Goal: Check status

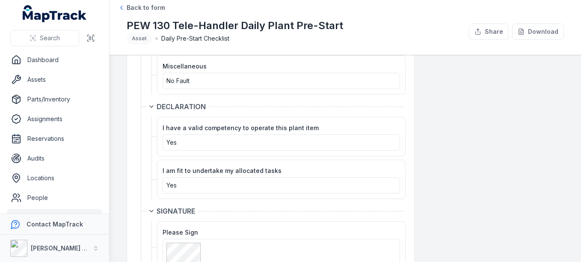
scroll to position [1325, 0]
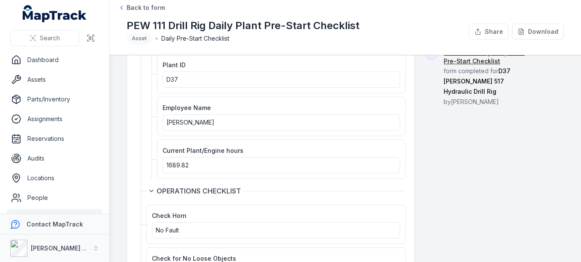
scroll to position [171, 0]
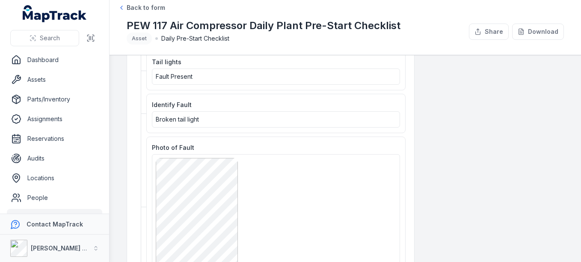
scroll to position [684, 0]
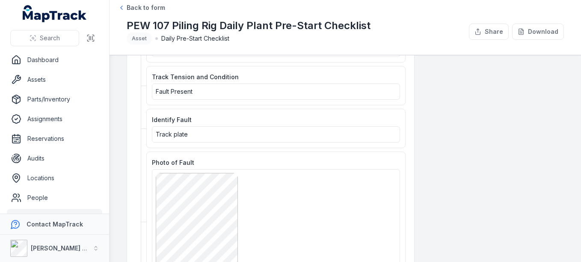
scroll to position [770, 0]
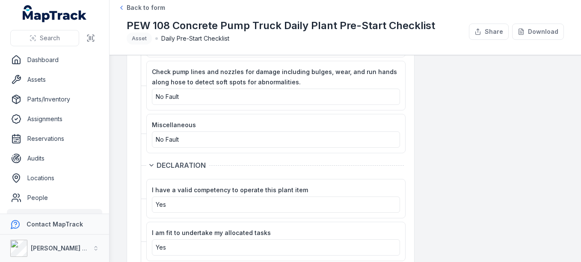
scroll to position [1881, 0]
